Goal: Find specific page/section: Find specific page/section

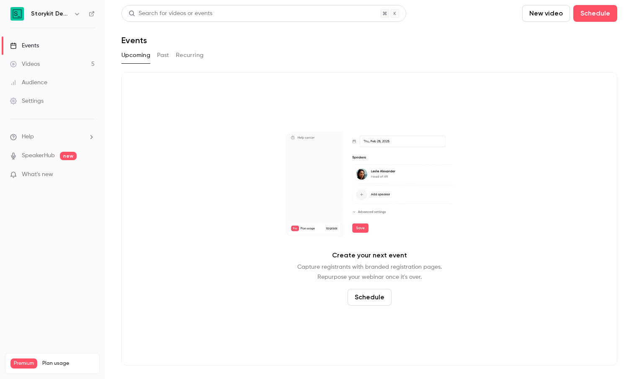
click at [142, 56] on button "Upcoming" at bounding box center [135, 55] width 29 height 13
click at [25, 45] on div "Events" at bounding box center [24, 45] width 29 height 8
click at [65, 14] on h6 "Storykit Deep Dives" at bounding box center [50, 14] width 39 height 8
click at [75, 14] on icon "button" at bounding box center [77, 13] width 7 height 7
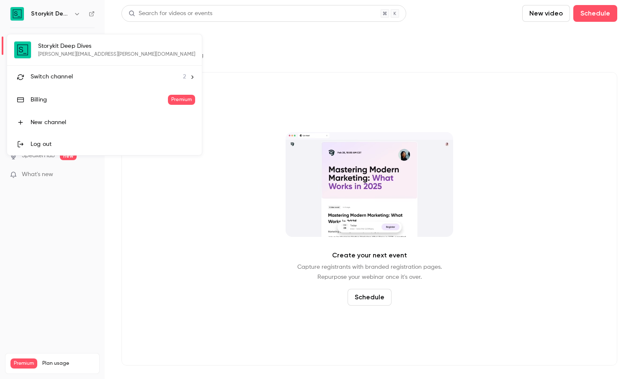
click at [53, 77] on span "Switch channel" at bounding box center [52, 76] width 42 height 9
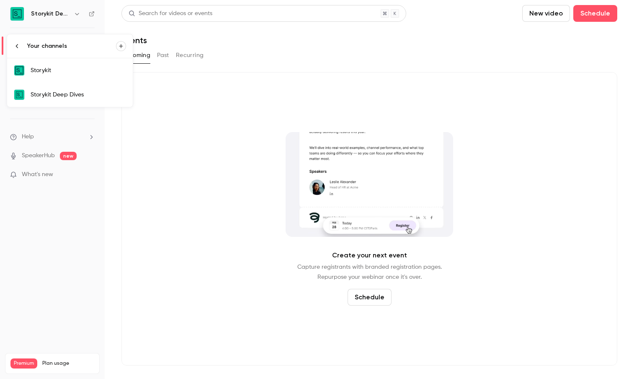
click at [60, 75] on link "Storykit" at bounding box center [70, 70] width 126 height 24
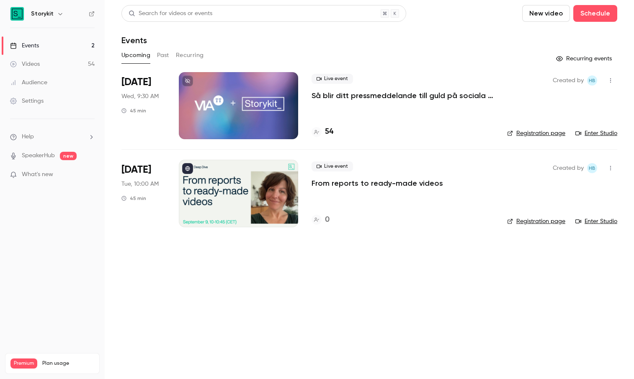
click at [592, 131] on link "Enter Studio" at bounding box center [596, 133] width 42 height 8
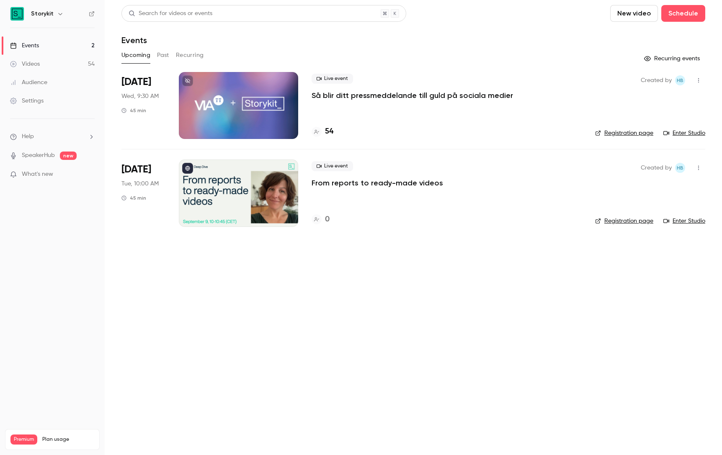
click at [634, 135] on link "Enter Studio" at bounding box center [684, 133] width 42 height 8
